Goal: Register for event/course

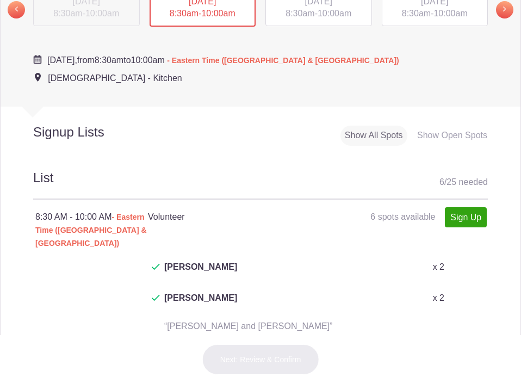
scroll to position [437, 0]
click at [124, 141] on h2 "Signup Lists" at bounding box center [87, 132] width 173 height 16
click at [90, 141] on h2 "Signup Lists" at bounding box center [87, 132] width 173 height 16
click at [454, 228] on link "Sign Up" at bounding box center [466, 218] width 42 height 20
type input "1"
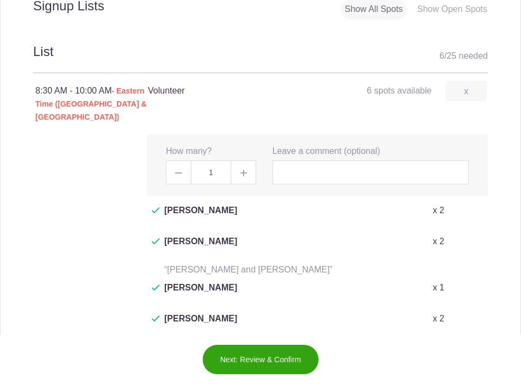
scroll to position [561, 0]
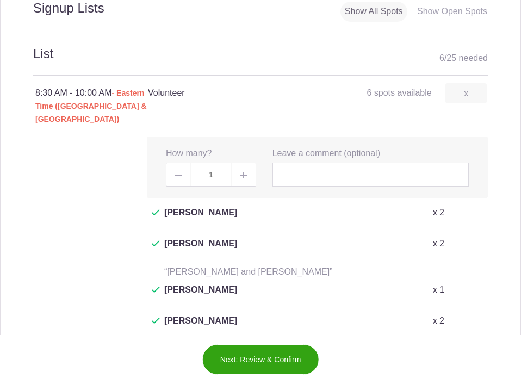
click at [186, 99] on h4 "Volunteer 6 spots available" at bounding box center [232, 92] width 169 height 13
click at [167, 99] on h4 "Volunteer 6 spots available" at bounding box center [232, 92] width 169 height 13
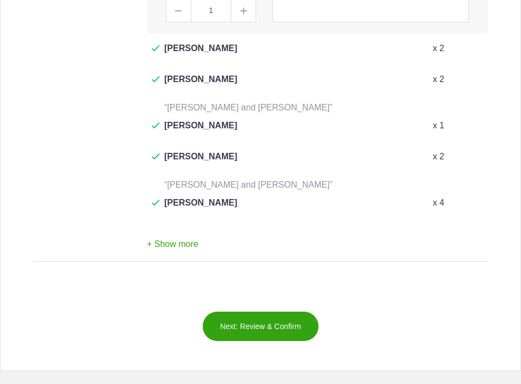
scroll to position [726, 0]
click at [259, 310] on button "Next: Review & Confirm" at bounding box center [260, 325] width 117 height 30
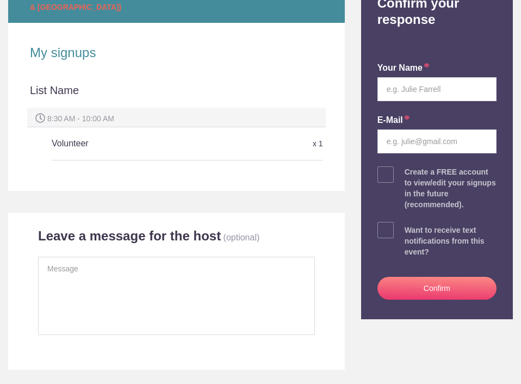
scroll to position [191, 0]
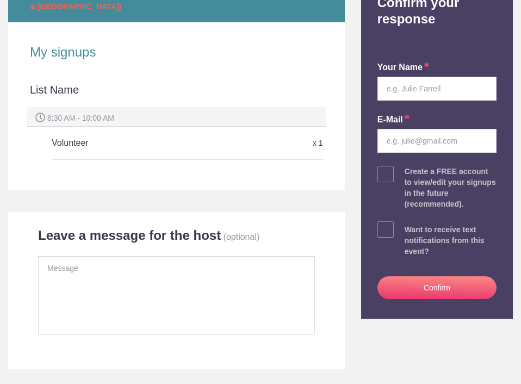
click at [80, 169] on div at bounding box center [176, 170] width 293 height 20
click at [72, 166] on div at bounding box center [176, 170] width 293 height 20
click at [68, 168] on div at bounding box center [176, 170] width 293 height 20
click at [54, 91] on div "List Name" at bounding box center [176, 94] width 293 height 25
click at [53, 91] on div "List Name" at bounding box center [176, 94] width 293 height 25
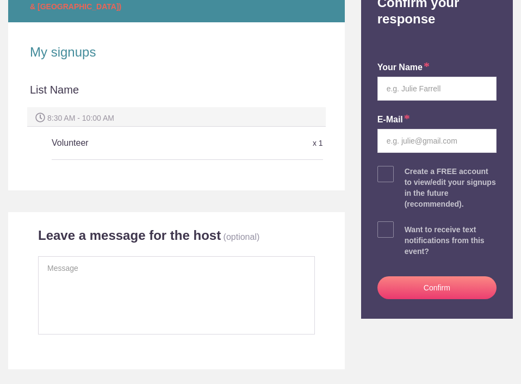
click at [64, 165] on div at bounding box center [176, 170] width 293 height 20
click at [70, 169] on div at bounding box center [176, 170] width 293 height 20
click at [88, 91] on div "List Name" at bounding box center [176, 94] width 293 height 25
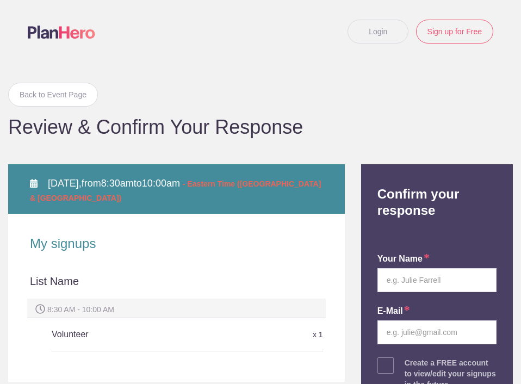
scroll to position [0, 0]
click at [78, 241] on h2 "My signups" at bounding box center [176, 243] width 293 height 16
click at [64, 334] on h5 "Volunteer" at bounding box center [142, 334] width 180 height 22
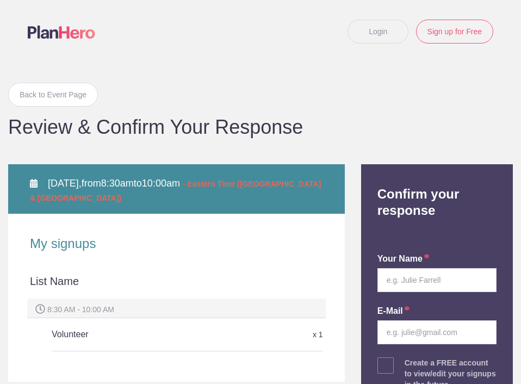
click at [64, 334] on h5 "Volunteer" at bounding box center [142, 334] width 180 height 22
